Goal: Navigation & Orientation: Find specific page/section

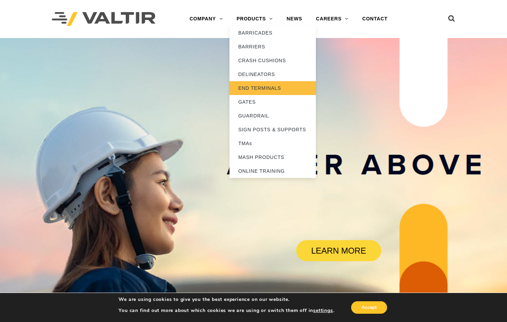
click at [272, 85] on link "END TERMINALS" at bounding box center [272, 88] width 86 height 14
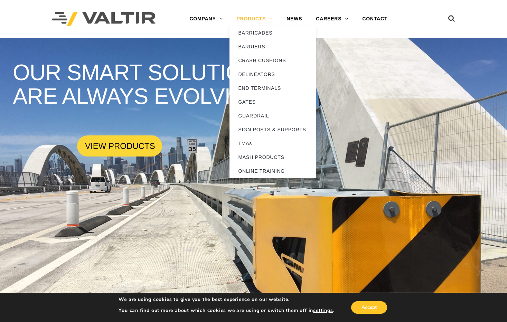
click at [269, 18] on link "PRODUCTS" at bounding box center [254, 19] width 50 height 14
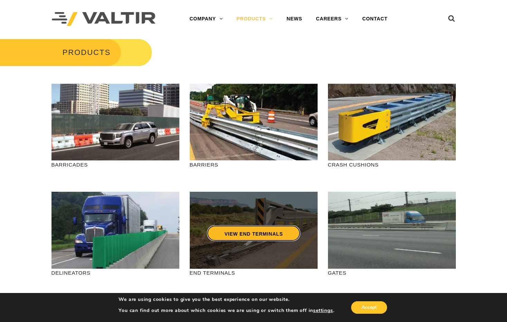
click at [278, 234] on link "VIEW END TERMINALS" at bounding box center [253, 233] width 93 height 16
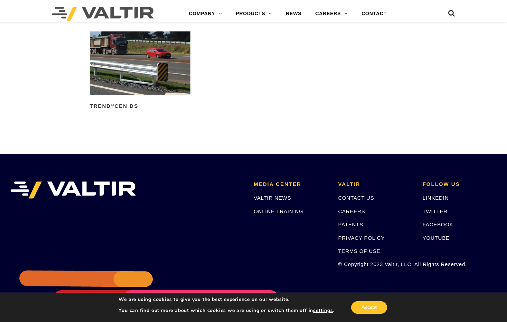
scroll to position [951, 0]
